Goal: Task Accomplishment & Management: Manage account settings

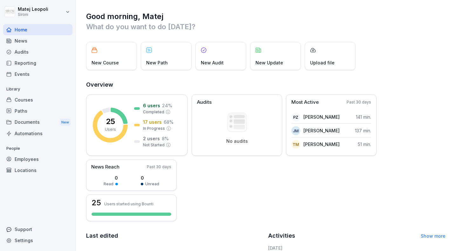
click at [23, 108] on div "Paths" at bounding box center [37, 110] width 69 height 11
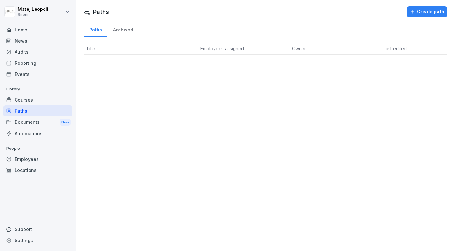
click at [24, 101] on div "Courses" at bounding box center [37, 99] width 69 height 11
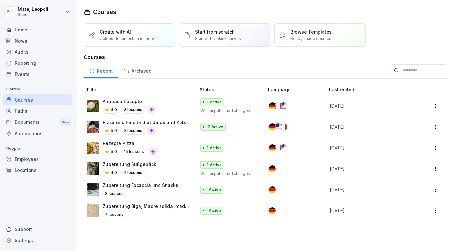
click at [435, 167] on html "[PERSON_NAME] Sironi Home News Audits Reporting Events Library Courses Paths Do…" at bounding box center [227, 125] width 455 height 251
click at [166, 240] on html "[PERSON_NAME] Sironi Home News Audits Reporting Events Library Courses Paths Do…" at bounding box center [227, 125] width 455 height 251
click at [116, 164] on p "Zubereitung Süßgebäck" at bounding box center [130, 164] width 54 height 7
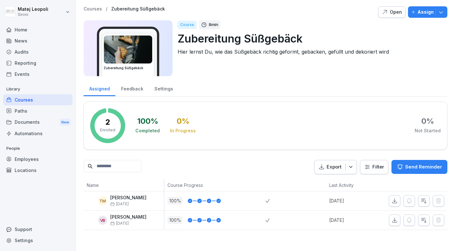
click at [444, 10] on icon "button" at bounding box center [441, 12] width 6 height 6
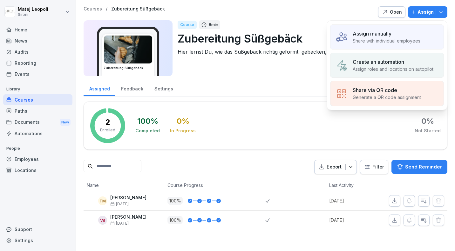
click at [309, 20] on div "Course 8 min" at bounding box center [310, 24] width 265 height 9
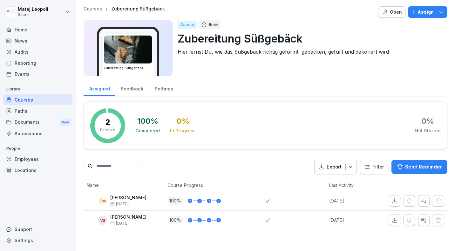
click at [440, 10] on icon "button" at bounding box center [441, 12] width 6 height 6
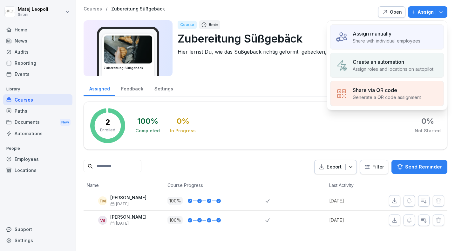
click at [377, 39] on p "Share with individual employees" at bounding box center [387, 40] width 68 height 7
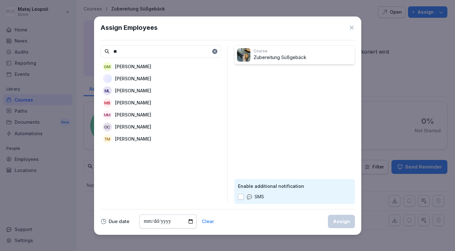
type input "**"
click at [133, 89] on p "Matej Leopoli" at bounding box center [133, 90] width 36 height 7
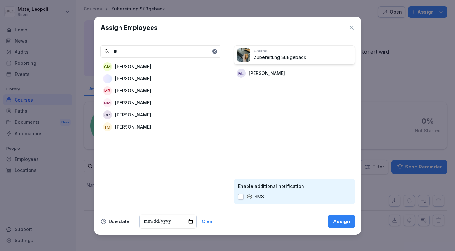
click at [346, 224] on div "Assign" at bounding box center [341, 221] width 17 height 7
click at [338, 222] on div "Assign" at bounding box center [341, 221] width 17 height 7
click at [188, 223] on input "date" at bounding box center [167, 222] width 57 height 14
type input "**********"
click at [343, 220] on div "Assign" at bounding box center [341, 221] width 17 height 7
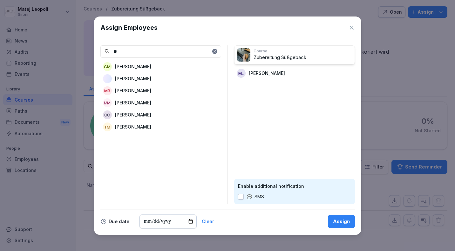
click at [214, 50] on icon at bounding box center [215, 52] width 4 height 4
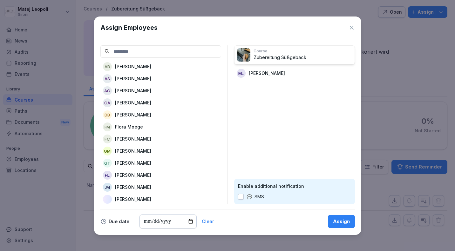
click at [334, 218] on div "Assign" at bounding box center [341, 221] width 17 height 7
click at [352, 29] on icon at bounding box center [352, 27] width 6 height 6
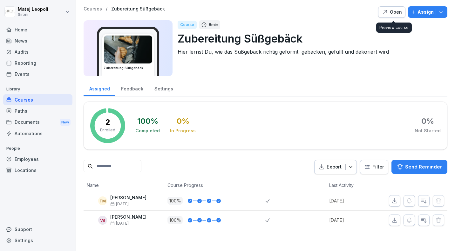
click at [396, 11] on div "Open" at bounding box center [392, 12] width 20 height 7
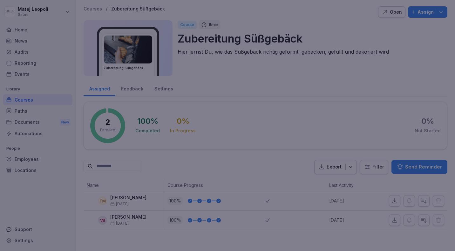
click at [325, 23] on div at bounding box center [227, 125] width 455 height 251
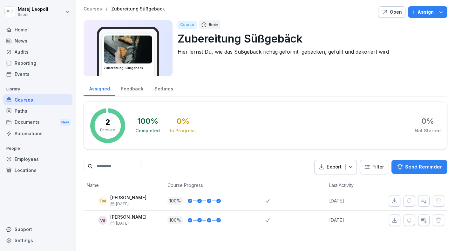
click at [95, 8] on p "Courses" at bounding box center [93, 8] width 18 height 5
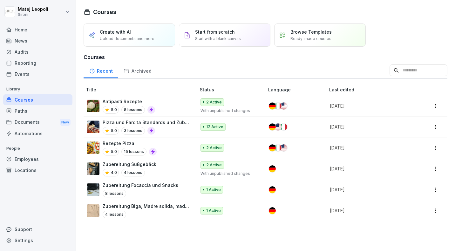
click at [119, 185] on p "Zubereitung Focaccia und Snacks" at bounding box center [141, 185] width 76 height 7
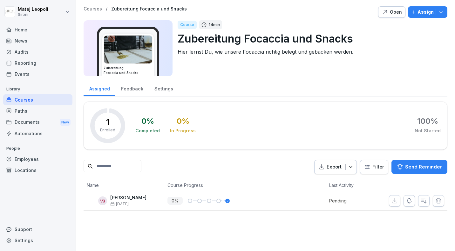
click at [428, 11] on p "Assign" at bounding box center [425, 12] width 16 height 7
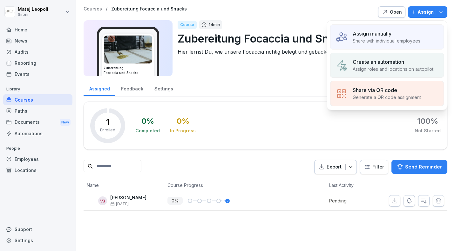
click at [398, 36] on div "Assign manually" at bounding box center [387, 34] width 68 height 8
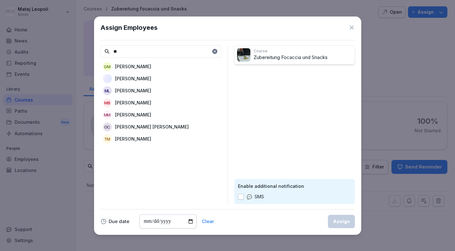
type input "**"
click at [135, 92] on p "Matej Leopoli" at bounding box center [133, 90] width 36 height 7
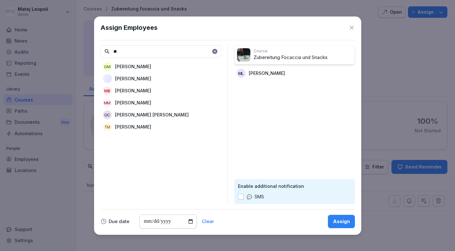
click at [343, 220] on div "Assign" at bounding box center [341, 221] width 17 height 7
click at [342, 220] on div "Assign" at bounding box center [341, 221] width 17 height 7
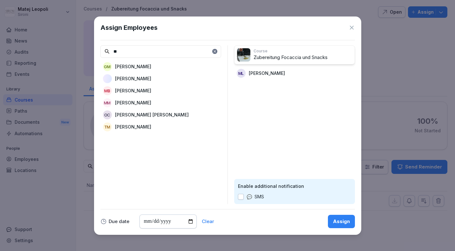
click at [342, 220] on div "Assign" at bounding box center [341, 221] width 17 height 7
click at [353, 24] on icon at bounding box center [352, 27] width 6 height 6
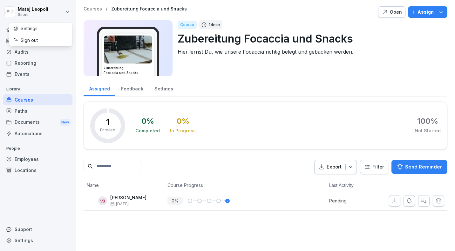
click at [51, 11] on html "Matej Leopoli Sironi Home News Audits Reporting Events Library Courses Paths Do…" at bounding box center [227, 125] width 455 height 251
click at [38, 37] on div "Sign out" at bounding box center [40, 40] width 63 height 12
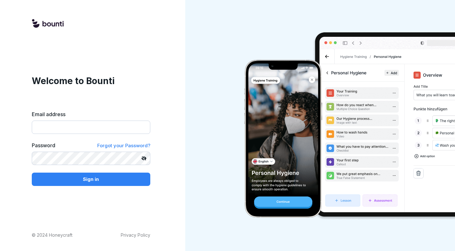
type input "**********"
click at [65, 178] on div "Sign in" at bounding box center [91, 179] width 108 height 7
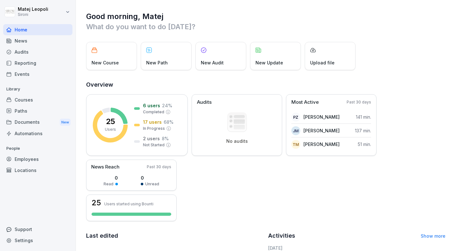
click at [32, 93] on p "Library" at bounding box center [37, 89] width 69 height 10
click at [27, 100] on div "Courses" at bounding box center [37, 99] width 69 height 11
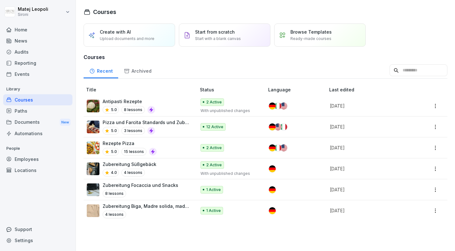
click at [133, 166] on p "Zubereitung Süßgebäck" at bounding box center [130, 164] width 54 height 7
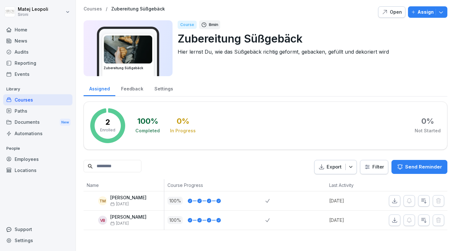
click at [422, 11] on p "Assign" at bounding box center [425, 12] width 16 height 7
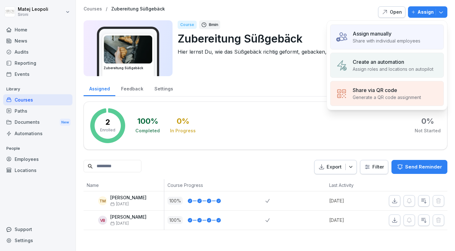
click at [373, 44] on p "Share with individual employees" at bounding box center [387, 40] width 68 height 7
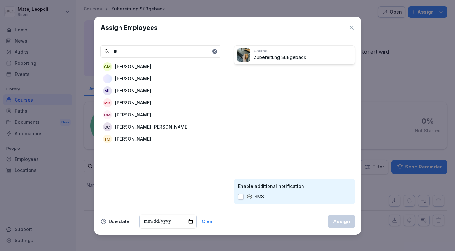
type input "**"
click at [160, 90] on div "ML Matej Leopoli" at bounding box center [160, 90] width 121 height 11
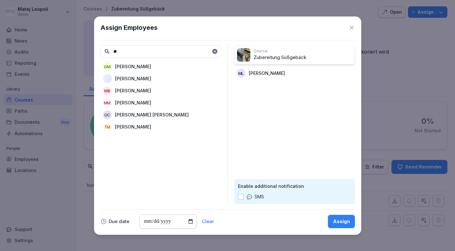
click at [339, 220] on div "Assign" at bounding box center [341, 221] width 17 height 7
click at [351, 25] on icon at bounding box center [352, 27] width 6 height 6
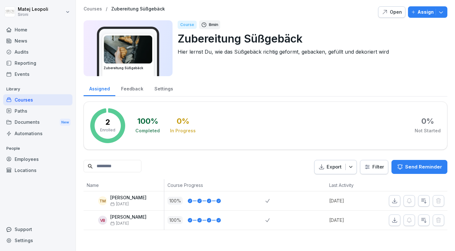
click at [141, 56] on img at bounding box center [128, 50] width 48 height 28
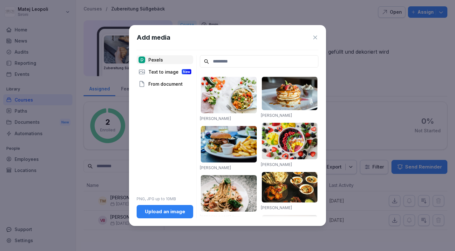
click at [316, 34] on icon at bounding box center [315, 37] width 6 height 6
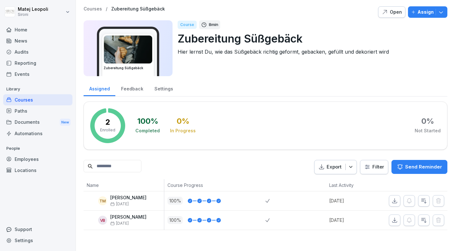
click at [33, 110] on div "Paths" at bounding box center [37, 110] width 69 height 11
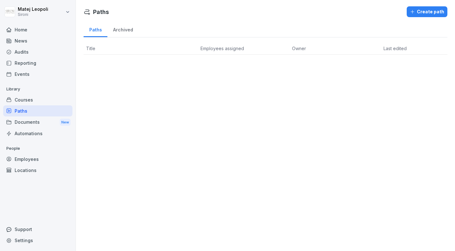
click at [30, 98] on div "Courses" at bounding box center [37, 99] width 69 height 11
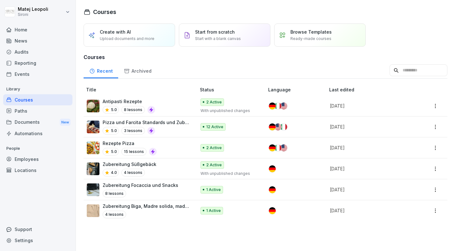
click at [122, 161] on p "Zubereitung Süßgebäck" at bounding box center [130, 164] width 54 height 7
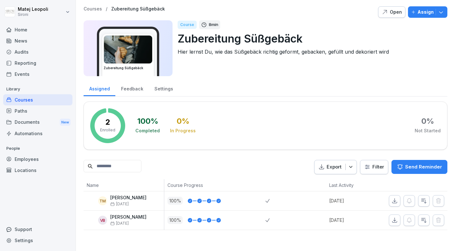
click at [392, 12] on div "Open" at bounding box center [392, 12] width 20 height 7
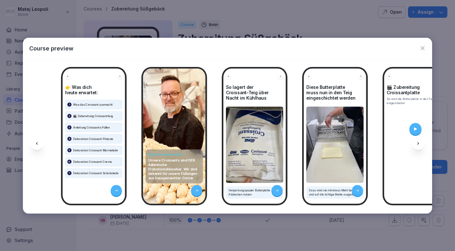
click at [419, 146] on icon at bounding box center [418, 143] width 5 height 5
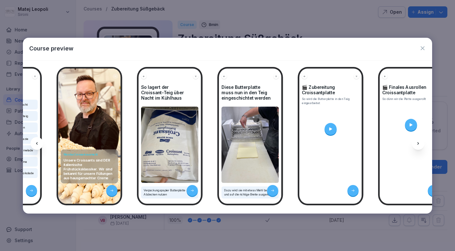
click at [419, 146] on icon at bounding box center [418, 143] width 5 height 5
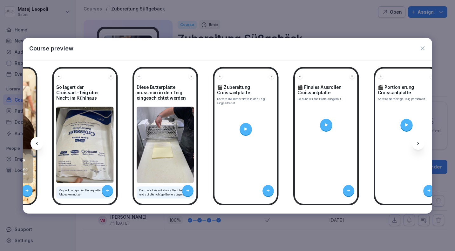
click at [419, 146] on icon at bounding box center [418, 143] width 5 height 5
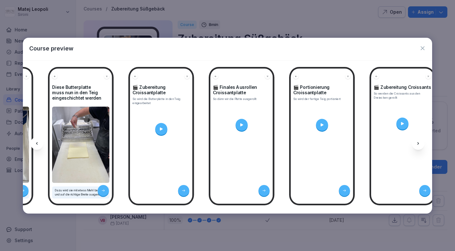
click at [419, 146] on icon at bounding box center [418, 143] width 5 height 5
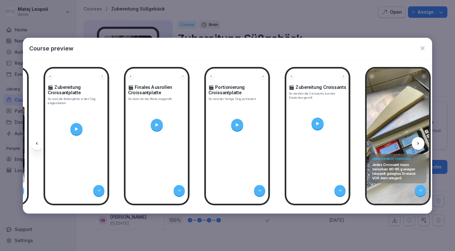
click at [419, 146] on icon at bounding box center [418, 143] width 5 height 5
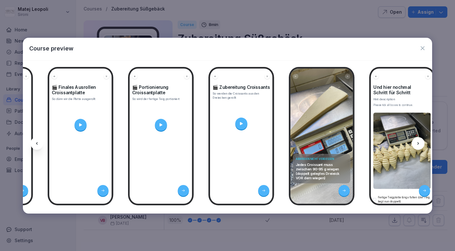
scroll to position [0, 424]
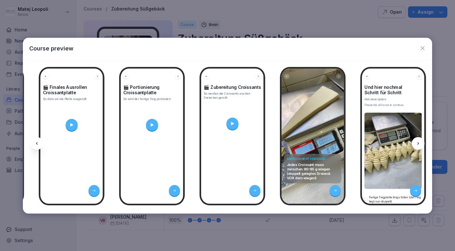
click at [419, 146] on icon at bounding box center [418, 143] width 5 height 5
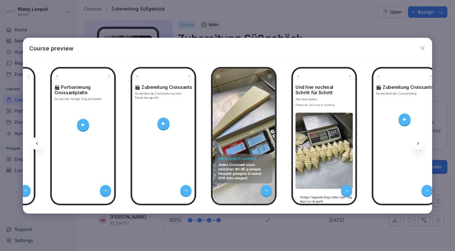
scroll to position [0, 509]
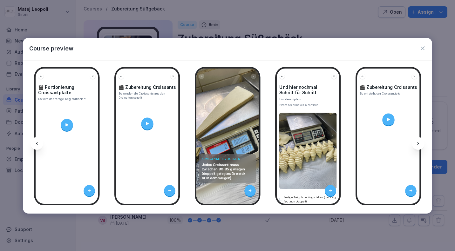
click at [419, 146] on icon at bounding box center [418, 143] width 5 height 5
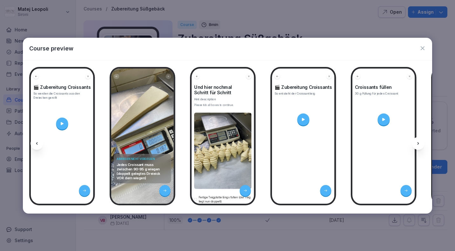
click at [419, 146] on icon at bounding box center [418, 143] width 5 height 5
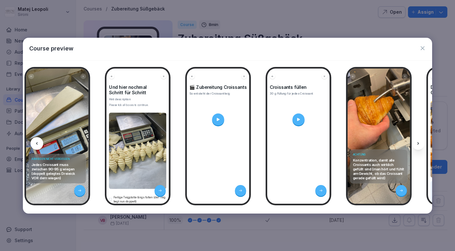
click at [419, 146] on icon at bounding box center [418, 143] width 5 height 5
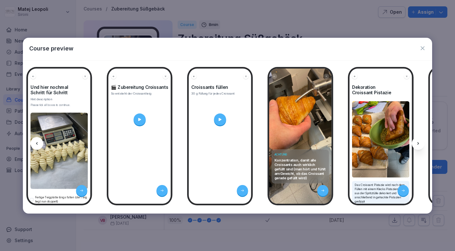
click at [419, 146] on icon at bounding box center [418, 143] width 5 height 5
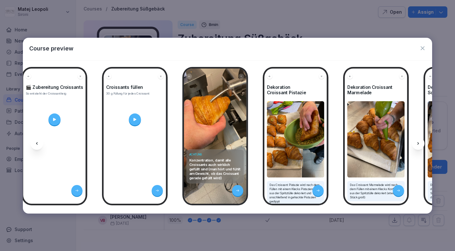
click at [419, 146] on icon at bounding box center [418, 143] width 5 height 5
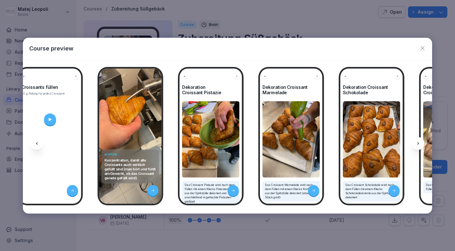
click at [419, 146] on icon at bounding box center [418, 143] width 5 height 5
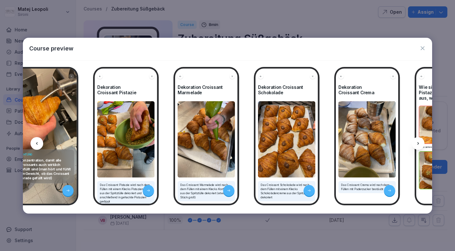
click at [419, 146] on icon at bounding box center [418, 143] width 5 height 5
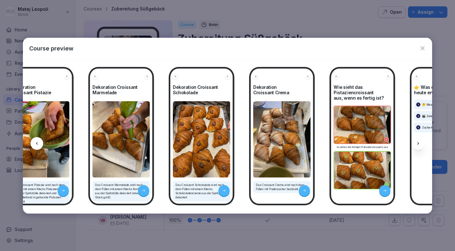
click at [419, 146] on icon at bounding box center [418, 143] width 5 height 5
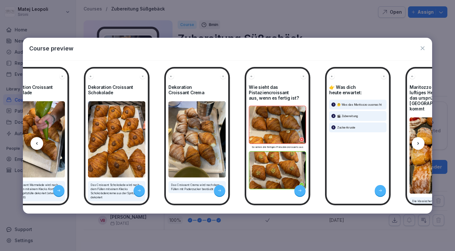
click at [419, 146] on icon at bounding box center [418, 143] width 5 height 5
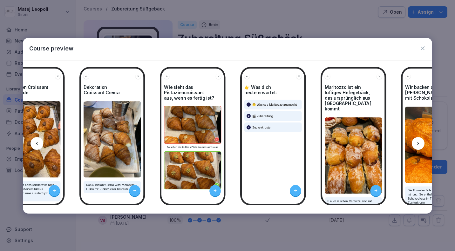
click at [419, 146] on icon at bounding box center [418, 143] width 5 height 5
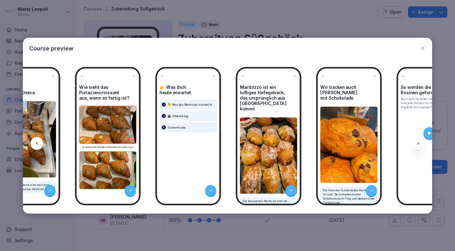
click at [419, 146] on icon at bounding box center [418, 143] width 5 height 5
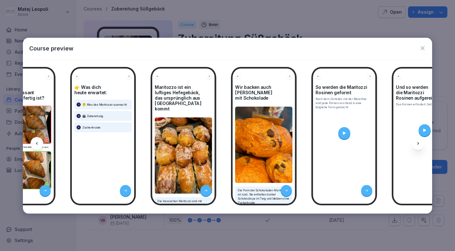
click at [419, 146] on icon at bounding box center [418, 143] width 5 height 5
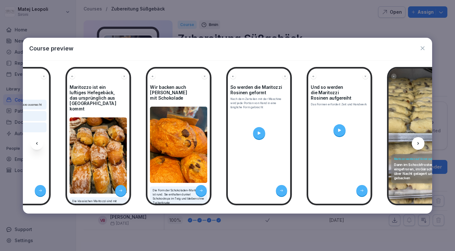
click at [419, 146] on icon at bounding box center [418, 143] width 5 height 5
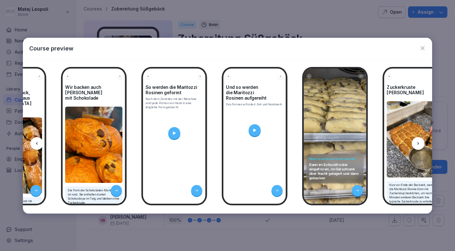
click at [419, 146] on icon at bounding box center [418, 143] width 5 height 5
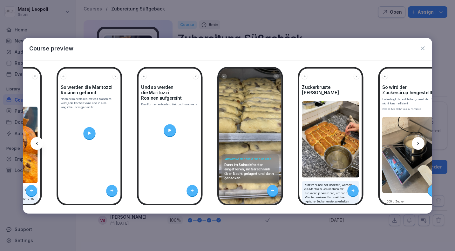
click at [419, 146] on icon at bounding box center [418, 143] width 5 height 5
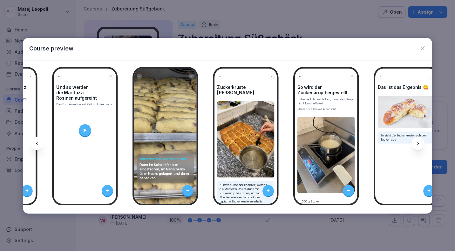
click at [419, 146] on icon at bounding box center [418, 143] width 5 height 5
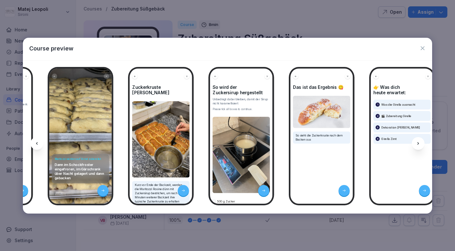
click at [419, 146] on icon at bounding box center [418, 143] width 5 height 5
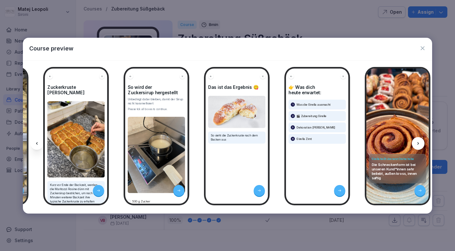
scroll to position [0, 1947]
click at [419, 146] on icon at bounding box center [418, 143] width 5 height 5
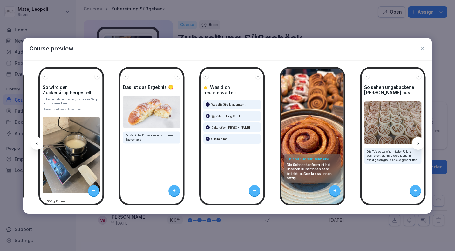
click at [419, 146] on icon at bounding box center [418, 143] width 5 height 5
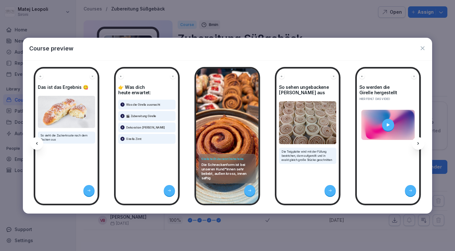
click at [419, 146] on icon at bounding box center [418, 143] width 5 height 5
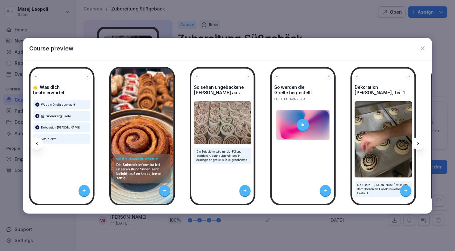
click at [419, 146] on icon at bounding box center [418, 143] width 5 height 5
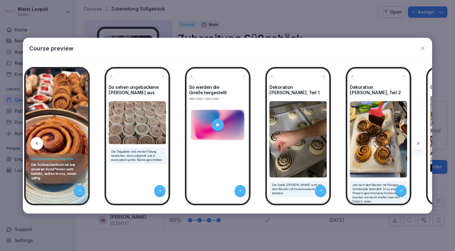
click at [419, 146] on icon at bounding box center [418, 143] width 5 height 5
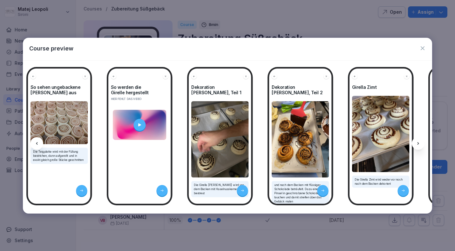
click at [419, 146] on icon at bounding box center [418, 143] width 5 height 5
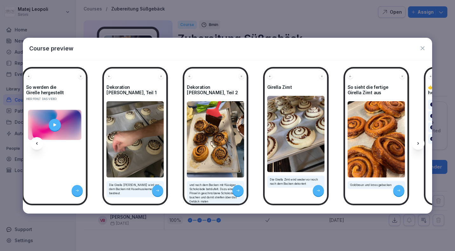
click at [419, 146] on icon at bounding box center [418, 143] width 5 height 5
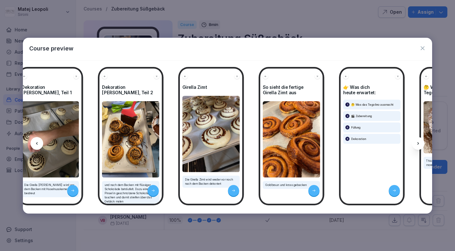
click at [419, 146] on icon at bounding box center [418, 143] width 5 height 5
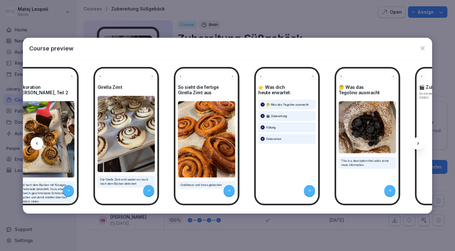
click at [419, 146] on icon at bounding box center [418, 143] width 5 height 5
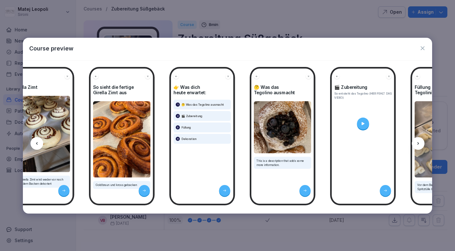
click at [419, 146] on icon at bounding box center [418, 143] width 5 height 5
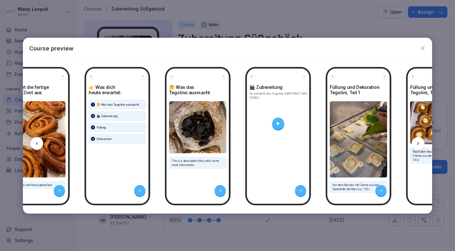
click at [419, 146] on icon at bounding box center [418, 143] width 5 height 5
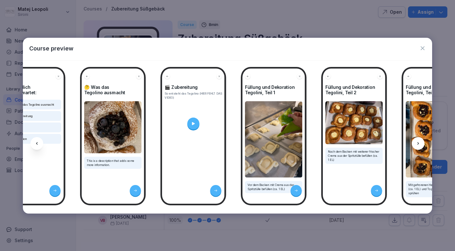
click at [419, 146] on icon at bounding box center [418, 143] width 5 height 5
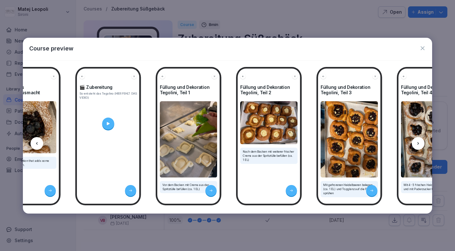
click at [419, 146] on icon at bounding box center [418, 143] width 5 height 5
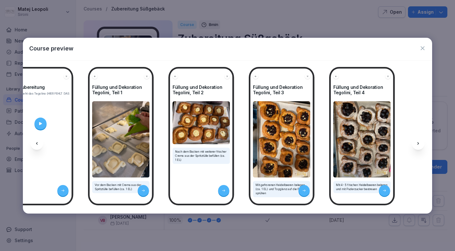
scroll to position [0, 3027]
click at [419, 146] on icon at bounding box center [418, 143] width 5 height 5
click at [423, 47] on icon "button" at bounding box center [423, 48] width 4 height 4
